Goal: Task Accomplishment & Management: Use online tool/utility

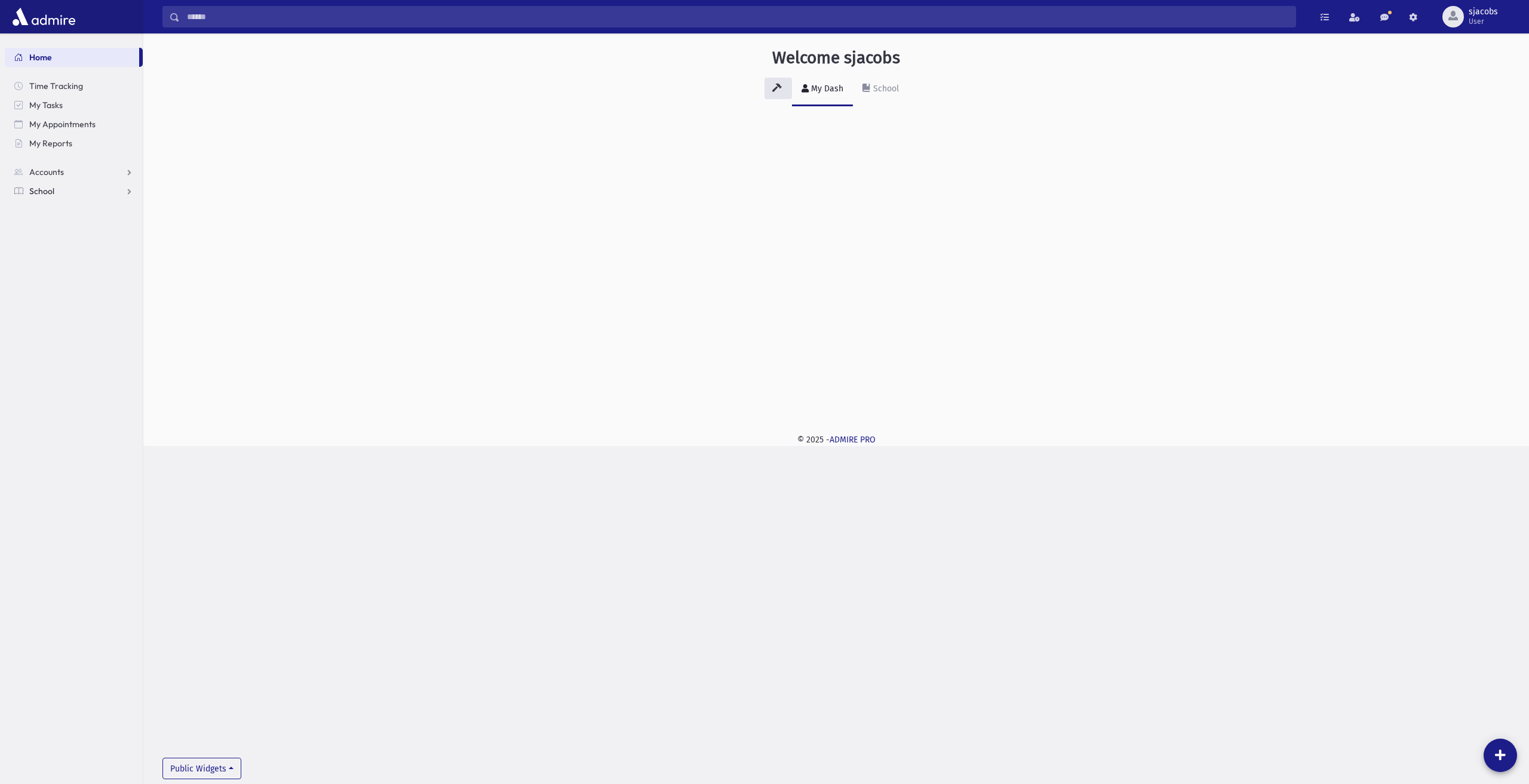
click at [43, 200] on link "School" at bounding box center [74, 191] width 138 height 19
click at [62, 234] on span "Attendance" at bounding box center [58, 229] width 44 height 11
click at [72, 254] on link "Entry" at bounding box center [74, 248] width 138 height 19
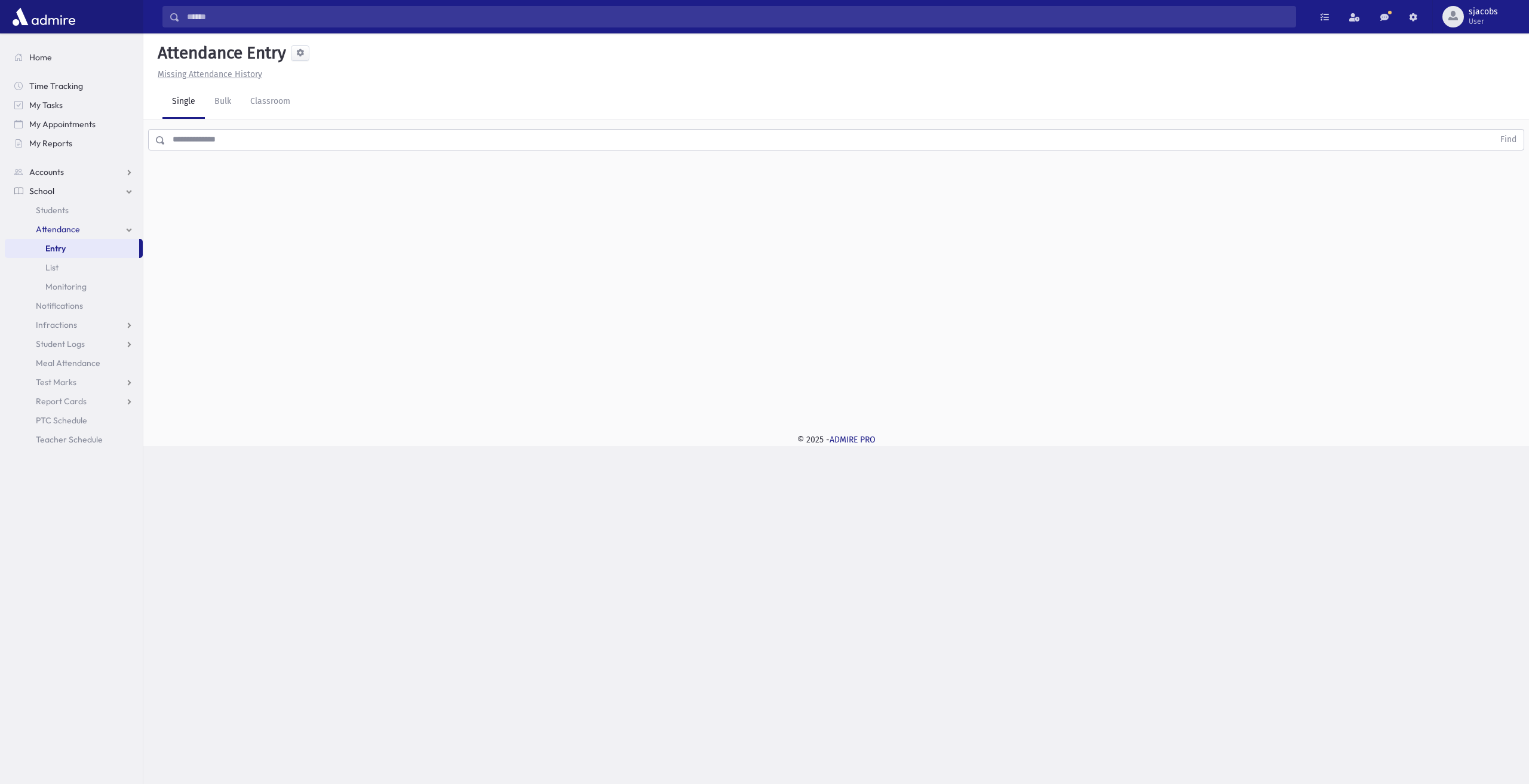
click at [211, 139] on input "text" at bounding box center [830, 140] width 1329 height 22
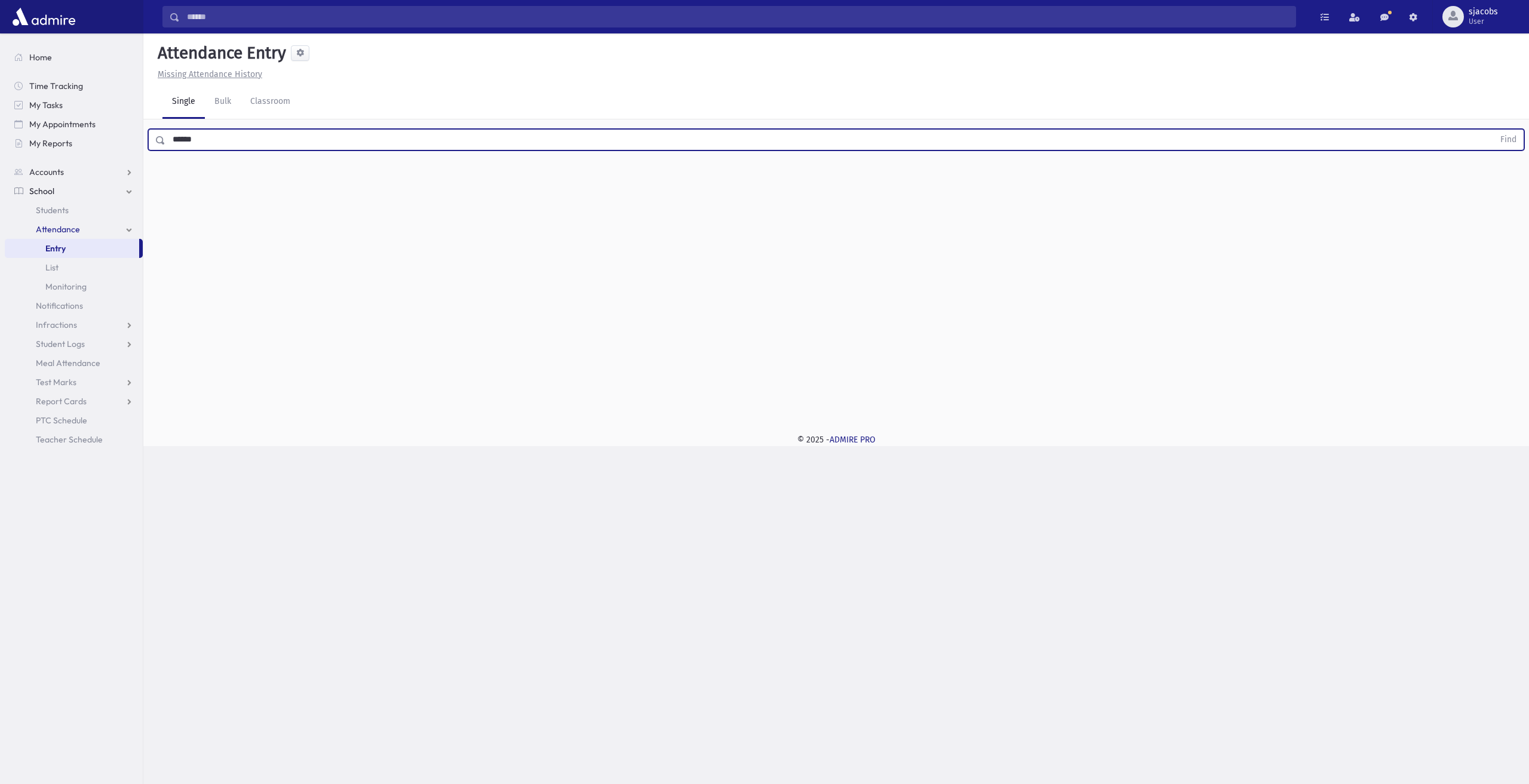
click at [1494, 130] on button "Find" at bounding box center [1509, 140] width 30 height 20
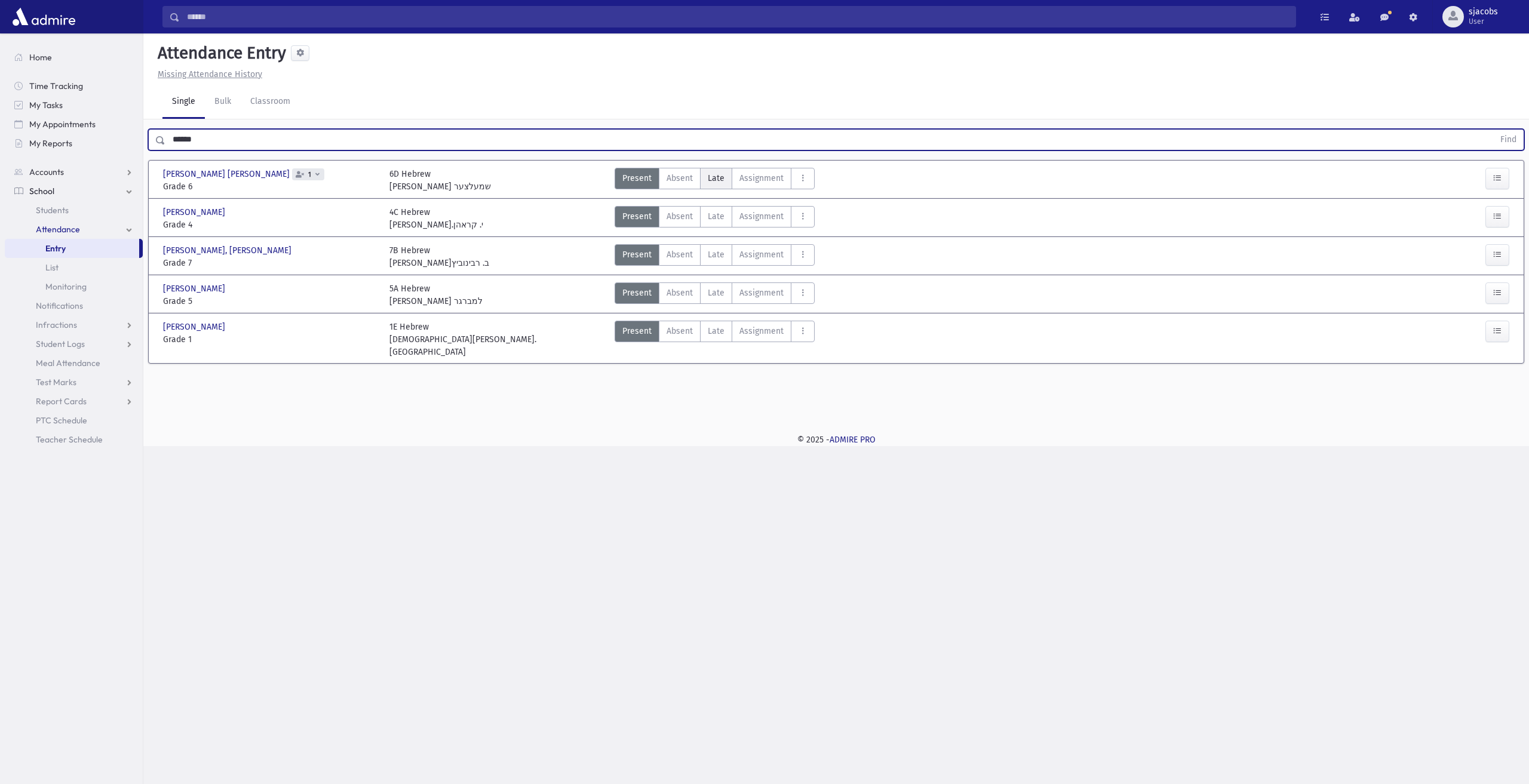
drag, startPoint x: 732, startPoint y: 190, endPoint x: 722, endPoint y: 185, distance: 11.2
click at [726, 188] on div "Present P Absent A [PERSON_NAME] Assignment Assignment Cut C Disrespectful" at bounding box center [715, 180] width 200 height 25
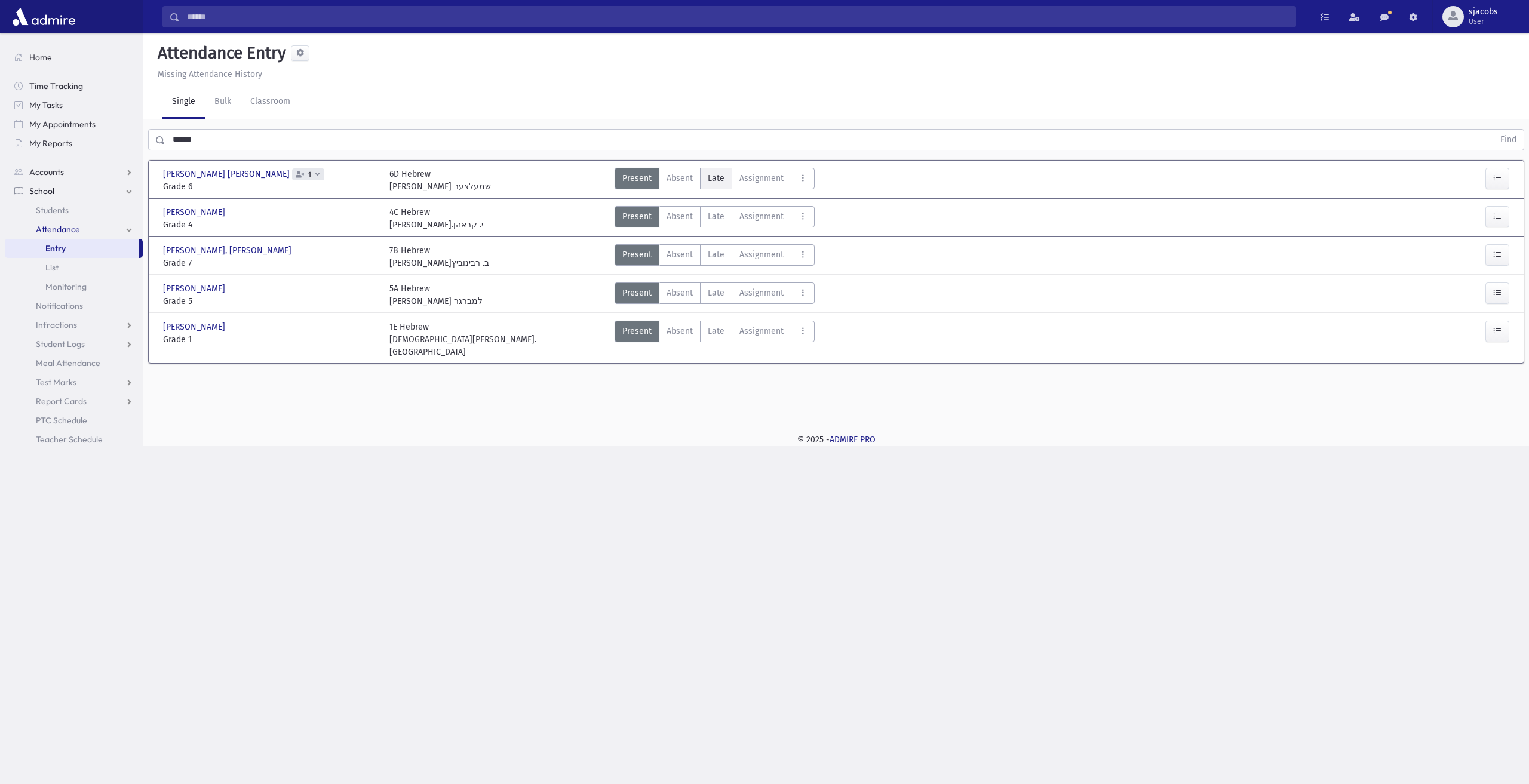
click at [722, 185] on label "Late Late" at bounding box center [717, 179] width 32 height 22
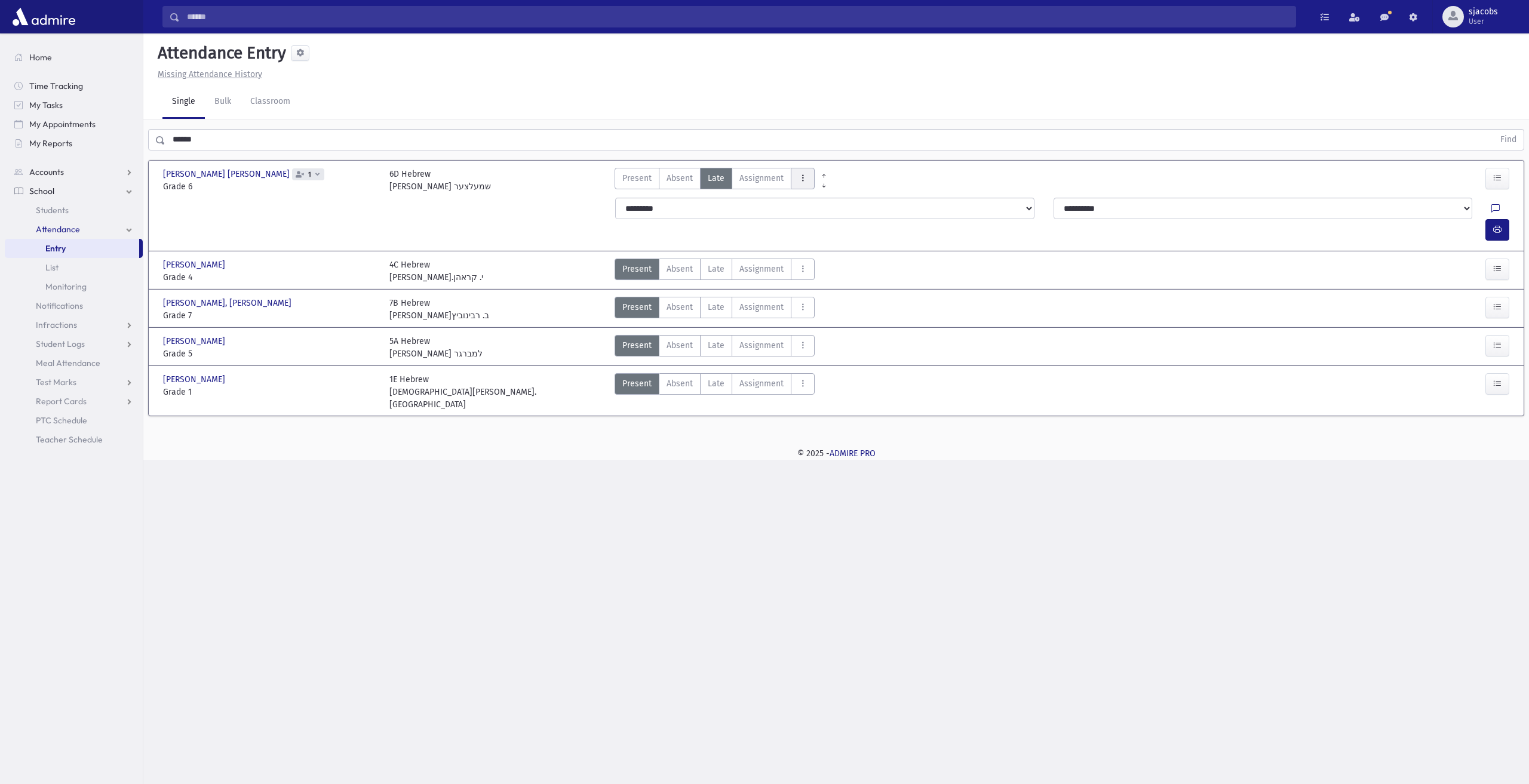
click at [804, 181] on button "AttTypes" at bounding box center [803, 179] width 24 height 22
click at [841, 329] on class"] "late to class late to class" at bounding box center [846, 340] width 111 height 22
click at [1504, 219] on button "button" at bounding box center [1498, 230] width 24 height 22
drag, startPoint x: 344, startPoint y: 151, endPoint x: 156, endPoint y: 126, distance: 189.7
click at [156, 126] on div "****** Find" at bounding box center [835, 138] width 1386 height 36
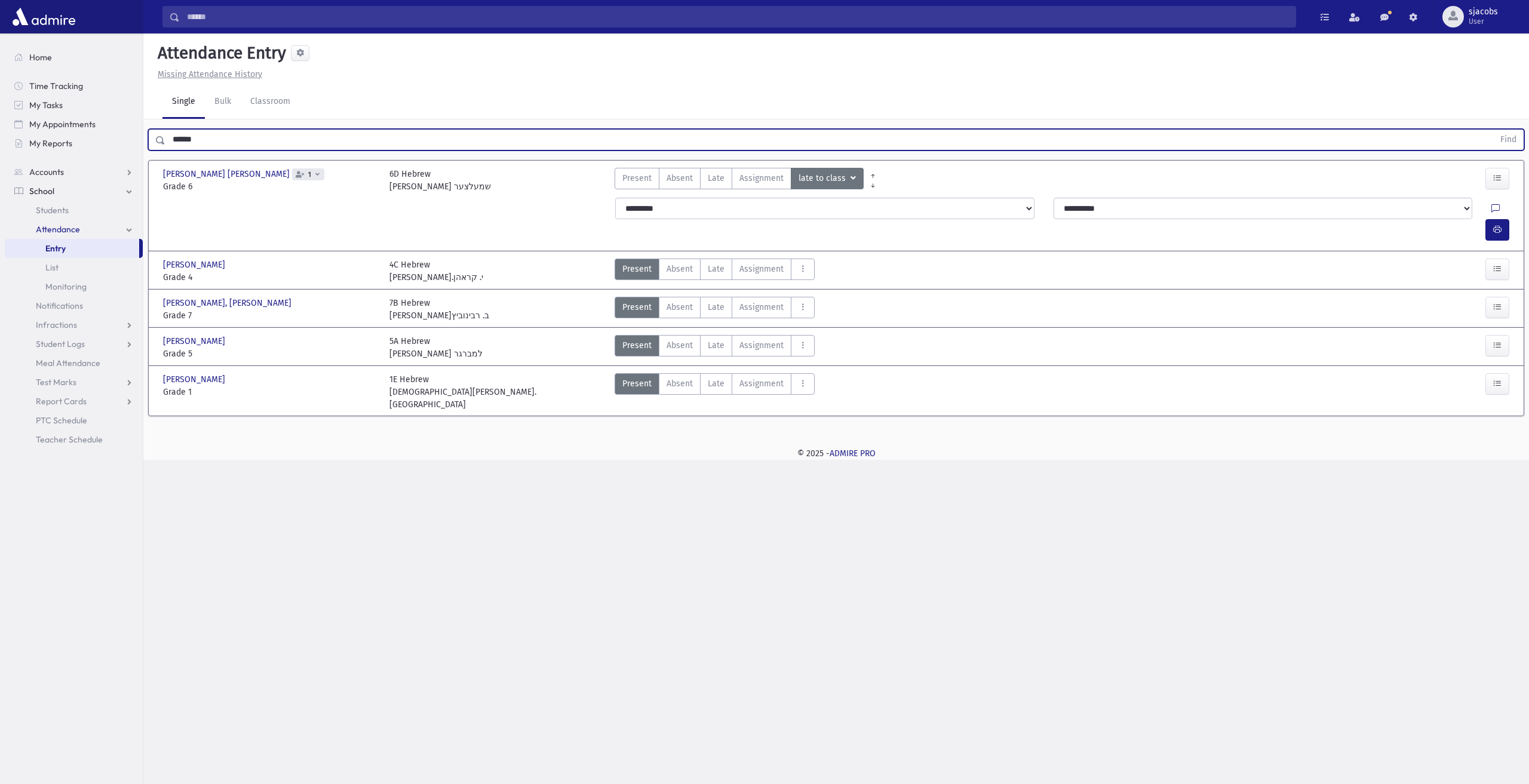
drag, startPoint x: 216, startPoint y: 136, endPoint x: 155, endPoint y: 141, distance: 61.2
click at [155, 141] on div "****** Find" at bounding box center [835, 140] width 1376 height 22
type input "*****"
click at [1494, 130] on button "Find" at bounding box center [1509, 140] width 30 height 20
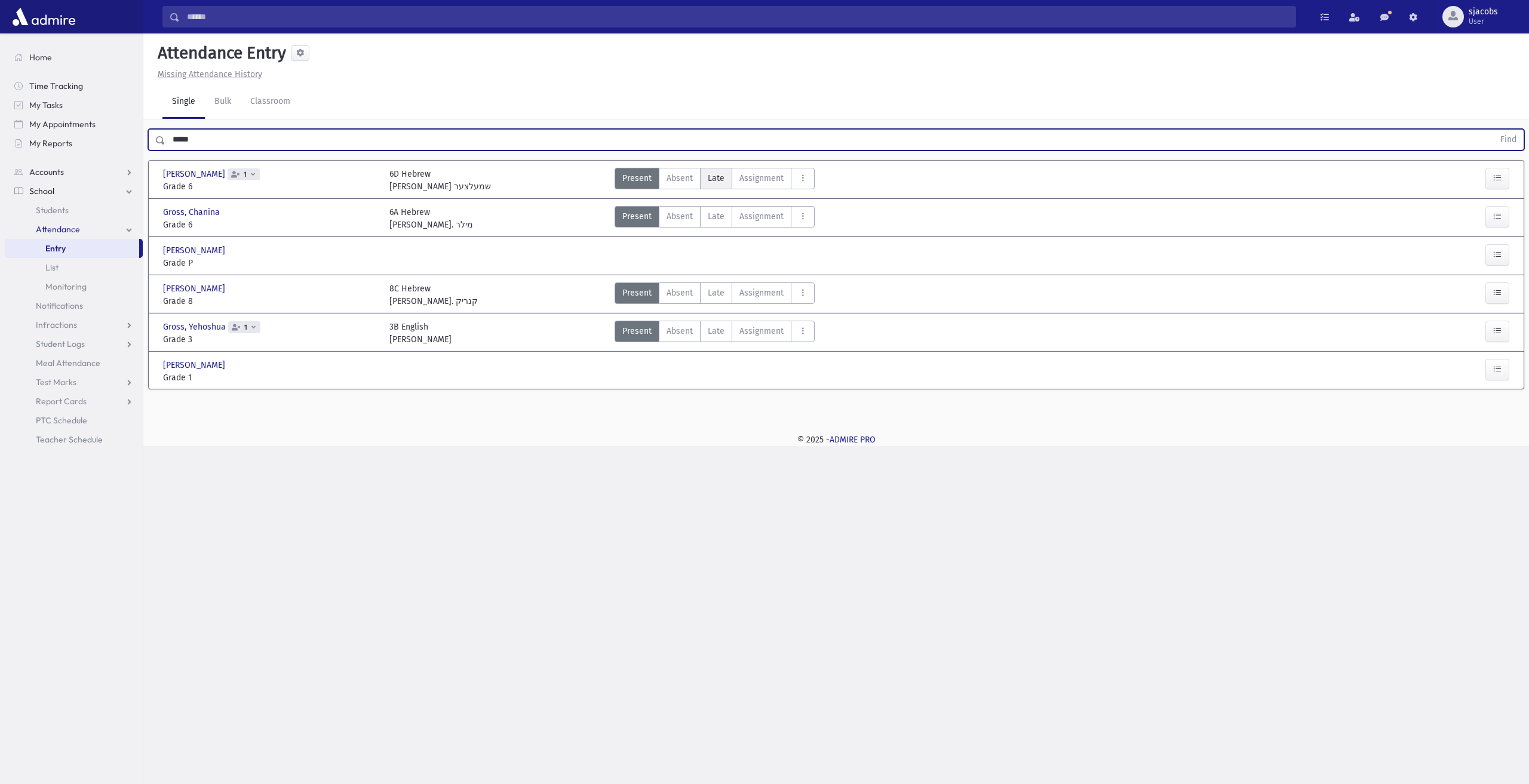
click at [722, 180] on span "Late" at bounding box center [716, 178] width 17 height 13
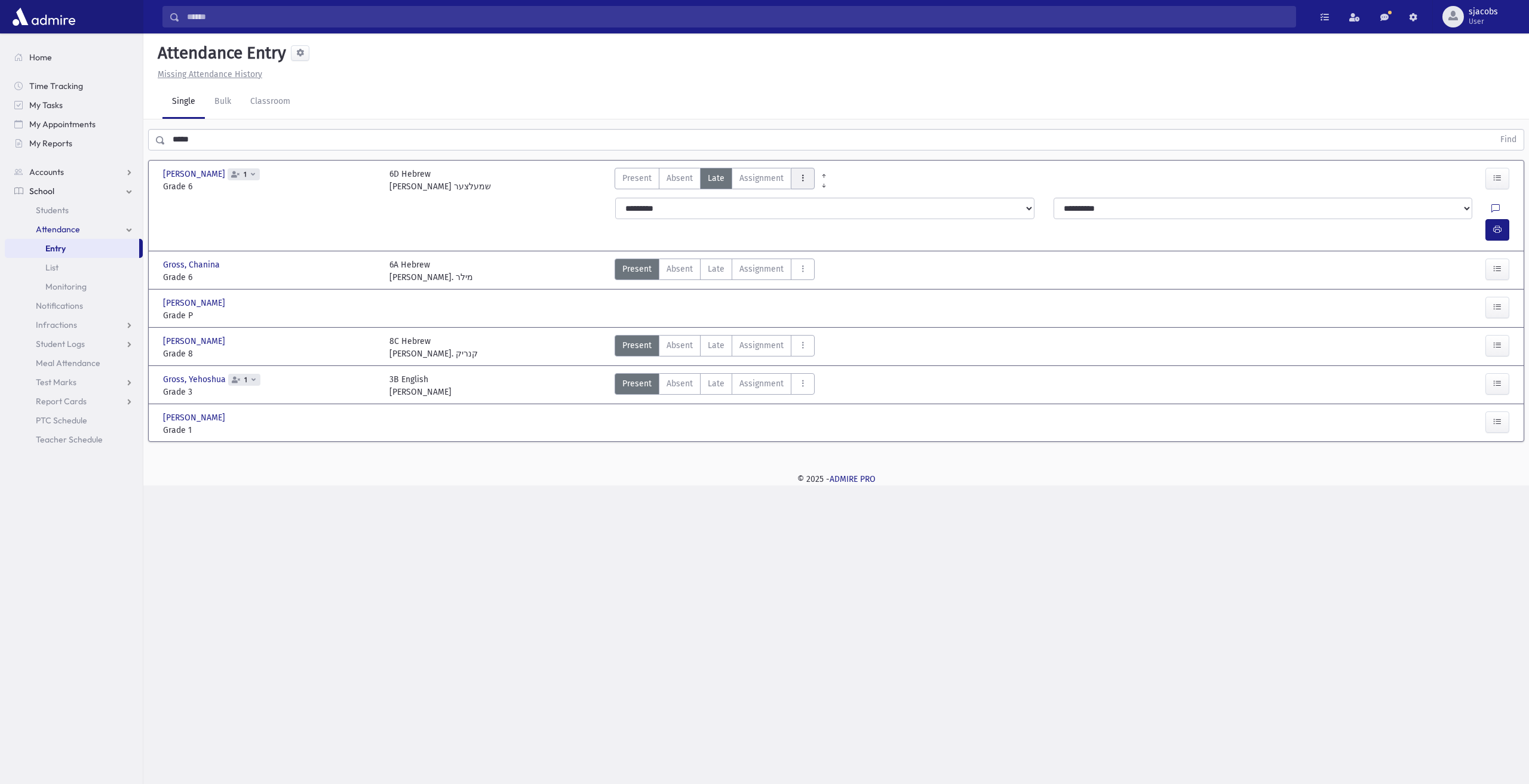
click at [798, 179] on icon "AttTypes" at bounding box center [802, 178] width 8 height 10
click at [840, 346] on class"] "late to class late to class" at bounding box center [846, 340] width 111 height 22
click at [1497, 225] on icon "button" at bounding box center [1498, 230] width 8 height 10
